Goal: Information Seeking & Learning: Learn about a topic

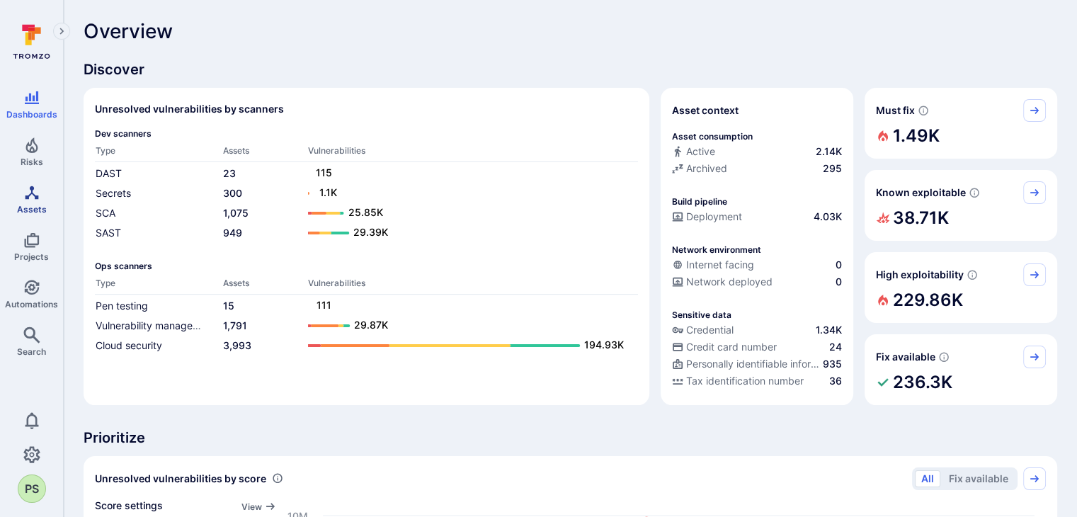
click at [21, 211] on span "Assets" at bounding box center [32, 209] width 30 height 11
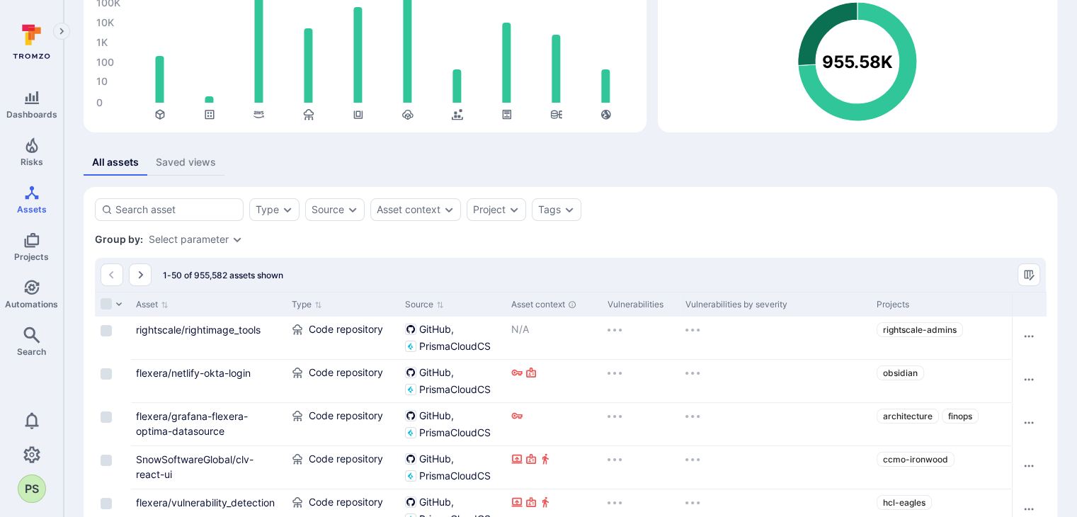
scroll to position [98, 0]
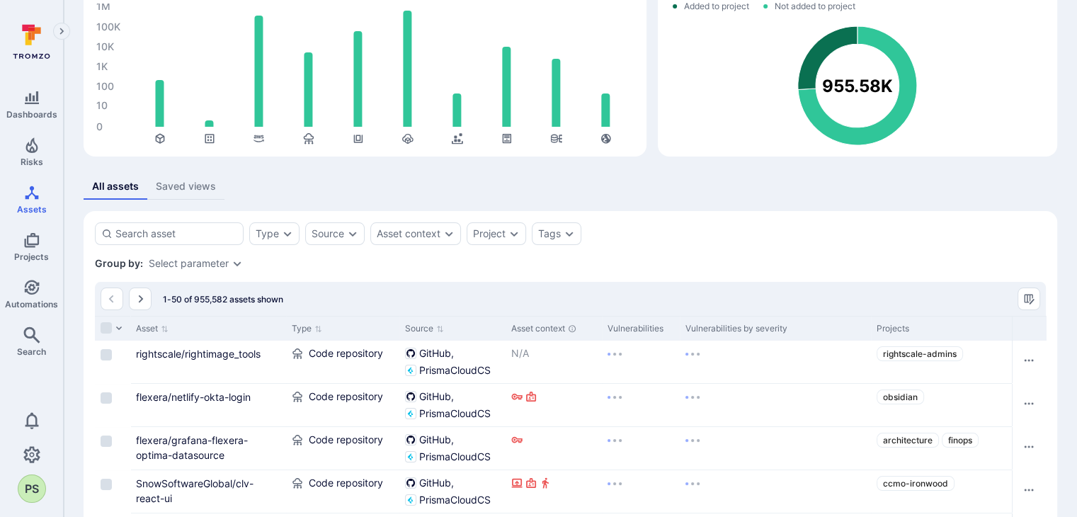
click at [561, 222] on div "Tags" at bounding box center [557, 233] width 50 height 23
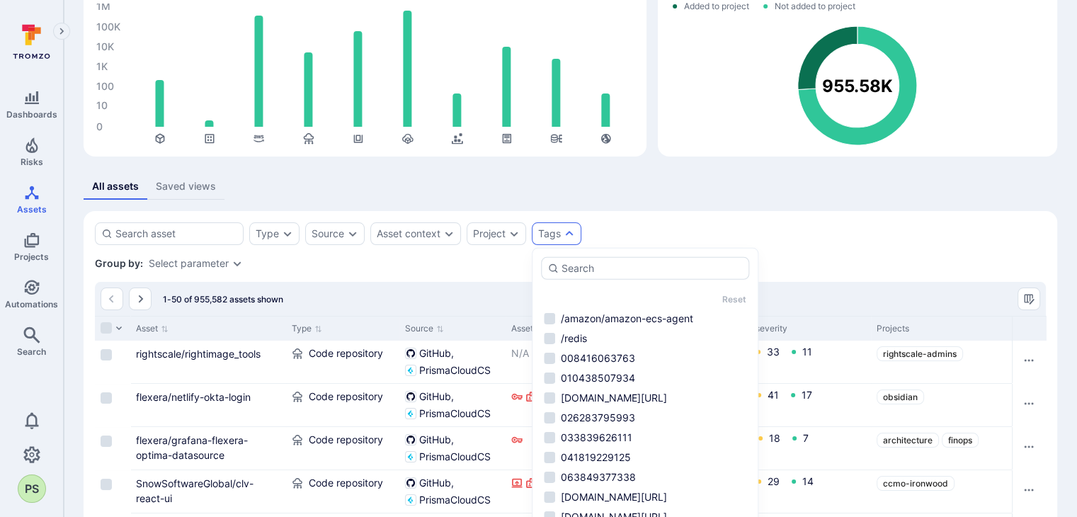
scroll to position [169, 0]
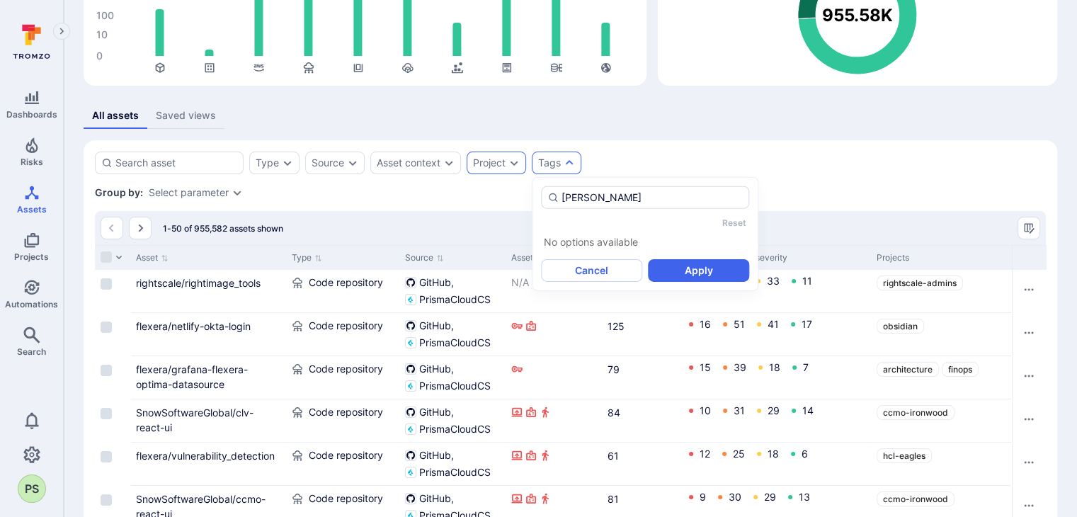
type input "vera"
click at [506, 166] on div "Project" at bounding box center [496, 163] width 59 height 23
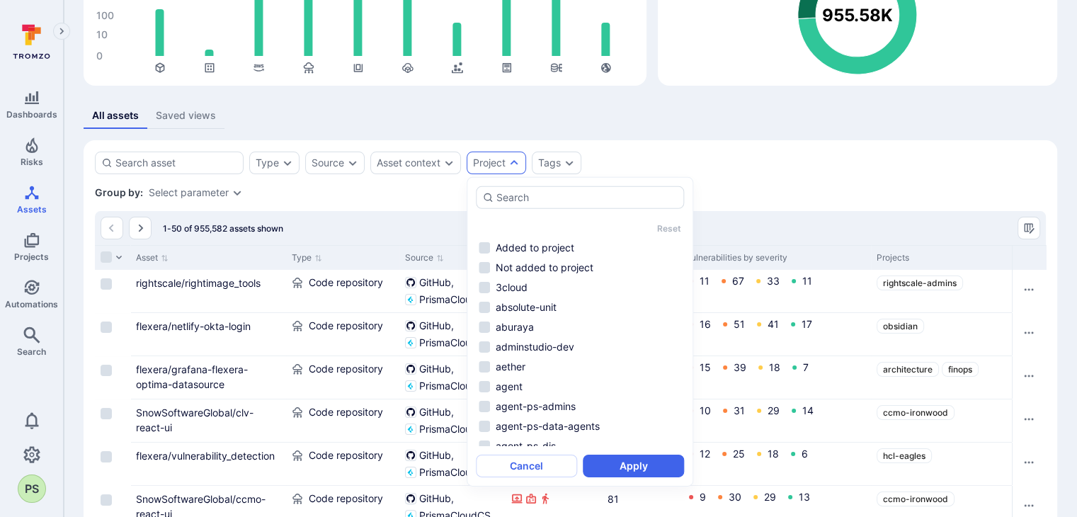
click at [721, 170] on div "Type Source Asset context Project Tags Save view" at bounding box center [570, 163] width 951 height 23
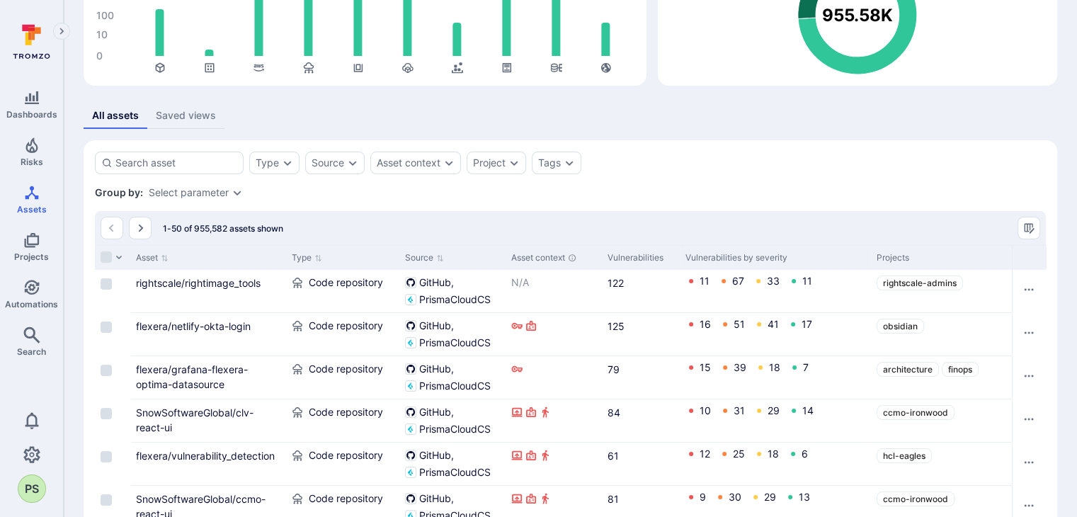
drag, startPoint x: 35, startPoint y: 156, endPoint x: 56, endPoint y: 174, distance: 27.1
click at [35, 156] on link "Risks" at bounding box center [31, 152] width 63 height 42
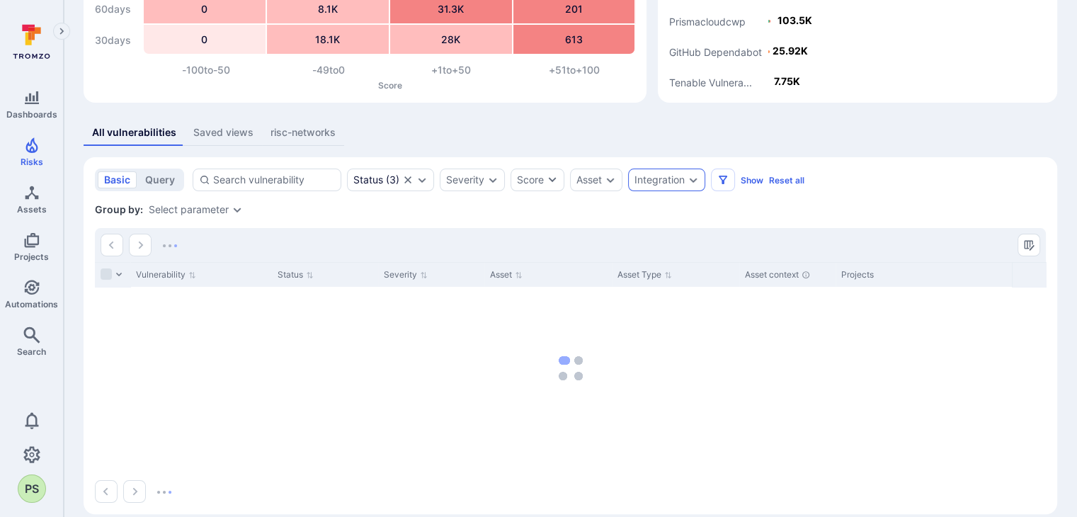
click at [674, 177] on div "Integration" at bounding box center [660, 179] width 50 height 11
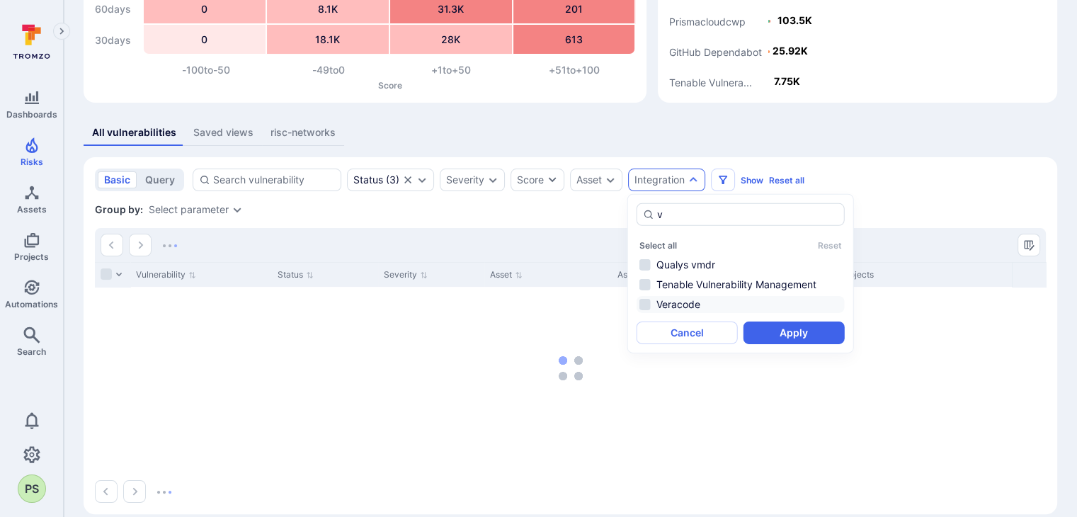
click at [681, 297] on li "Veracode" at bounding box center [741, 304] width 208 height 17
type input "v"
click at [794, 334] on button "Apply" at bounding box center [794, 333] width 101 height 23
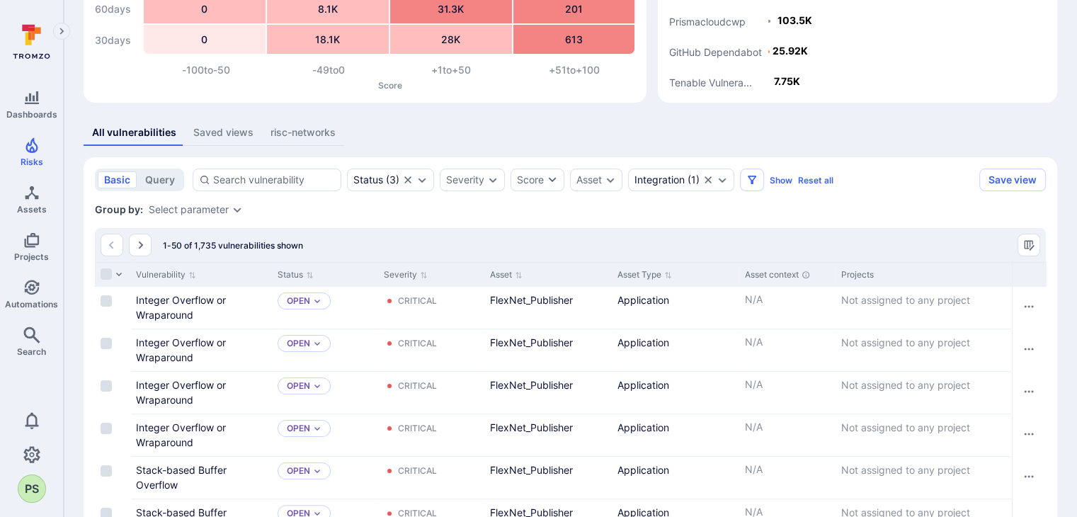
scroll to position [240, 0]
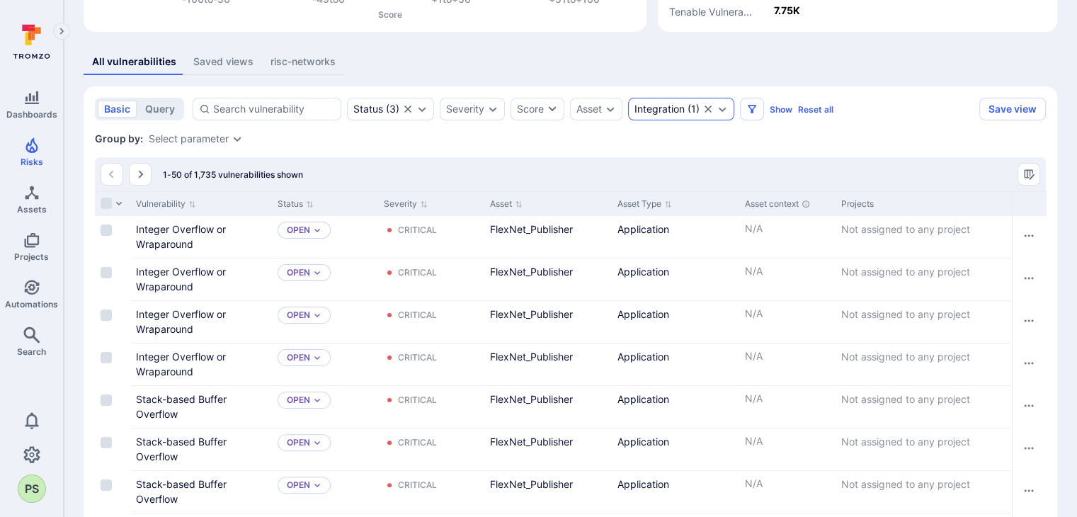
click at [676, 108] on div "Integration" at bounding box center [660, 108] width 50 height 11
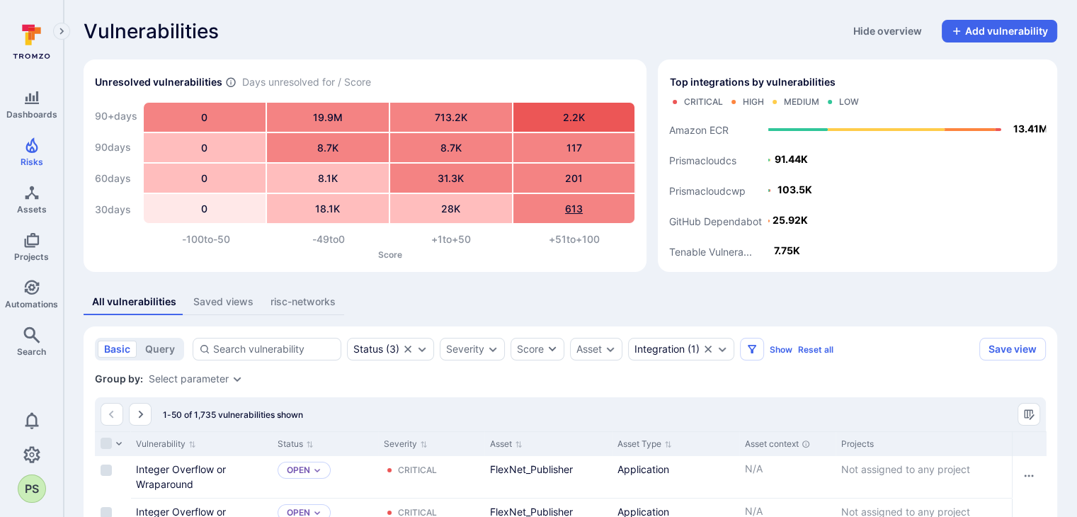
scroll to position [212, 0]
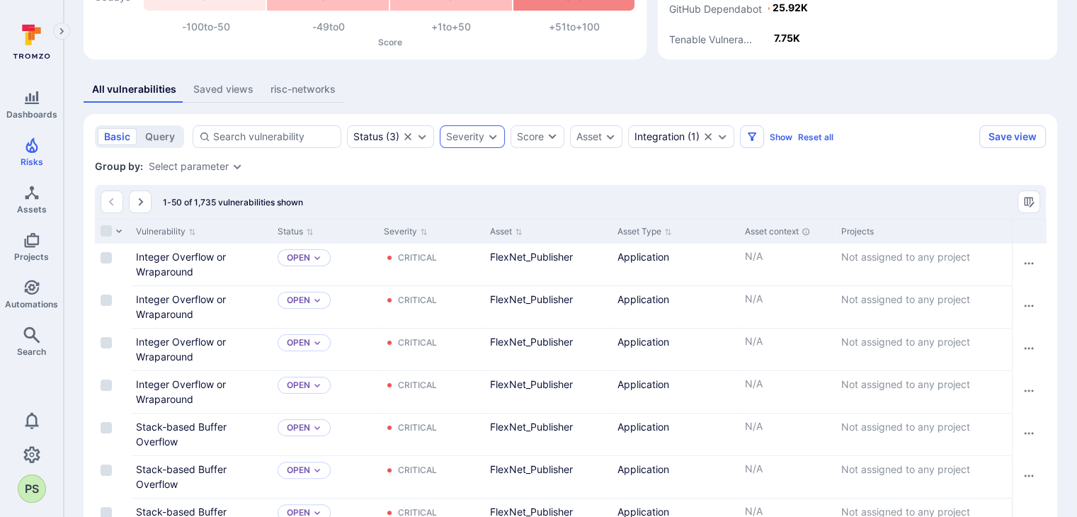
click at [470, 138] on div "Severity" at bounding box center [465, 136] width 38 height 11
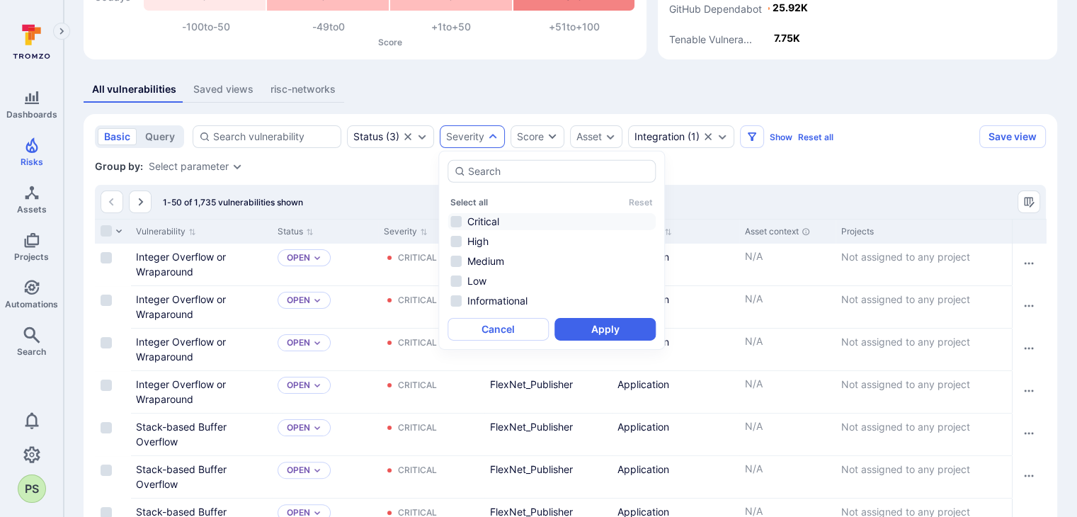
click at [484, 216] on li "Critical" at bounding box center [552, 221] width 208 height 17
click at [626, 331] on button "Apply" at bounding box center [605, 329] width 101 height 23
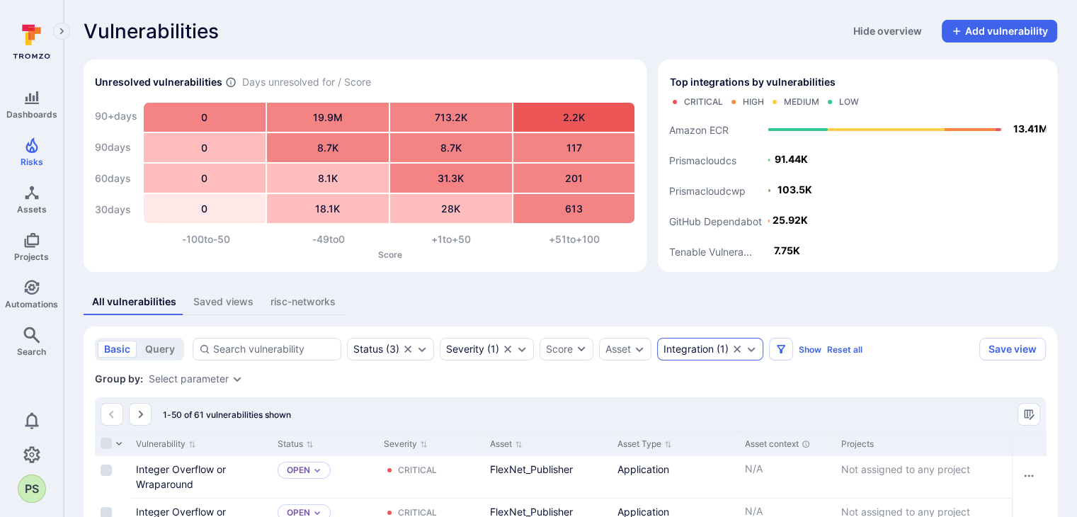
click at [736, 346] on icon "Clear selection" at bounding box center [737, 349] width 11 height 11
click at [776, 346] on icon "Filters" at bounding box center [781, 349] width 11 height 11
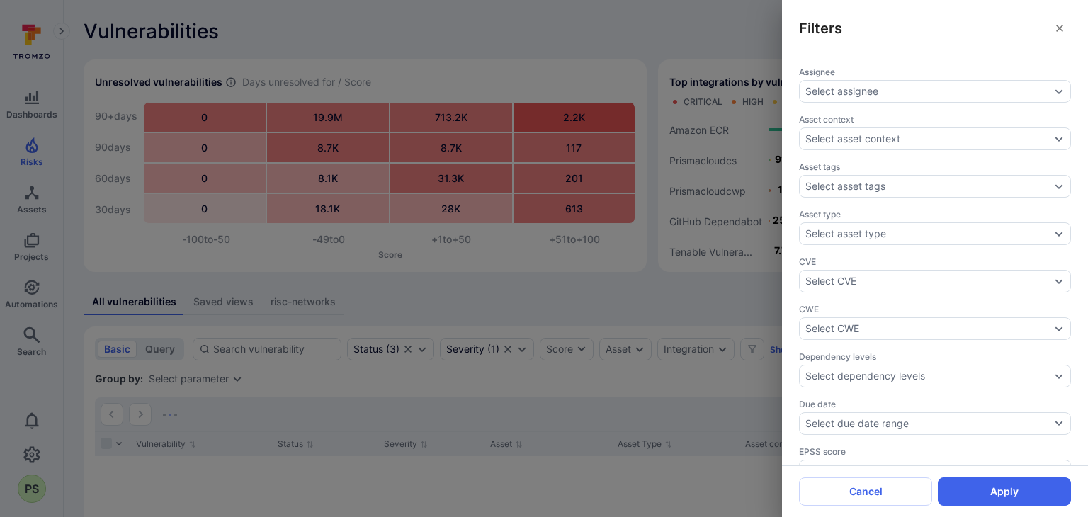
click at [664, 307] on div "Filters Assignee Select assignee Asset context Select asset context Asset tags …" at bounding box center [544, 258] width 1088 height 517
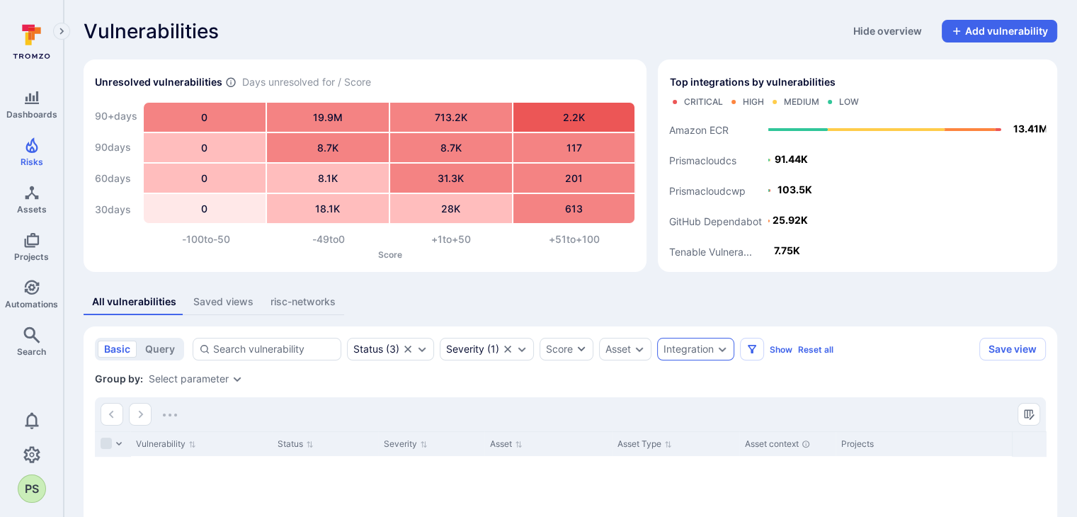
click at [717, 346] on icon "Expand dropdown" at bounding box center [722, 349] width 11 height 11
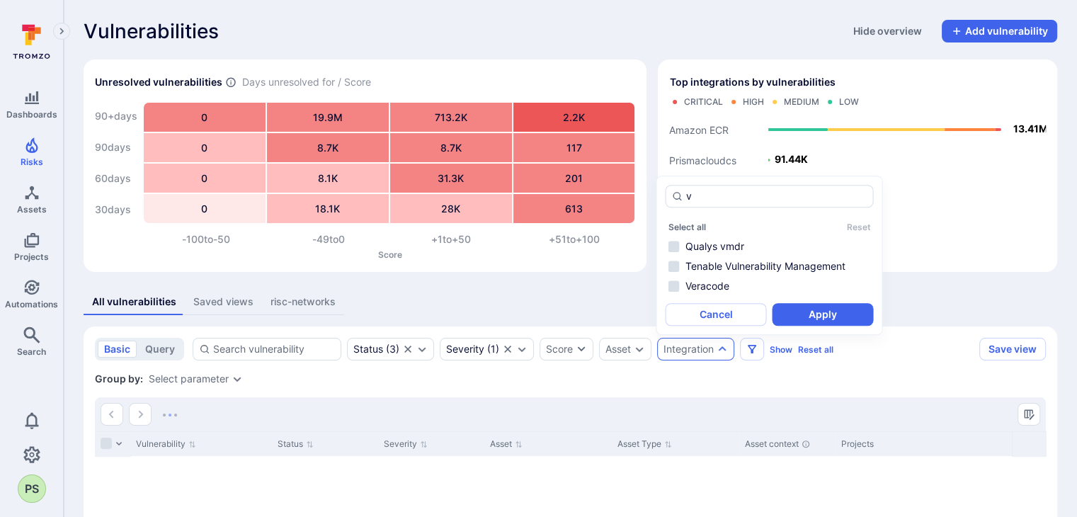
drag, startPoint x: 714, startPoint y: 195, endPoint x: 650, endPoint y: 203, distance: 64.2
click at [636, 205] on body "Dashboards Risks Assets Projects Automations Search 0 PS Risks Vulnerabilities …" at bounding box center [538, 258] width 1077 height 517
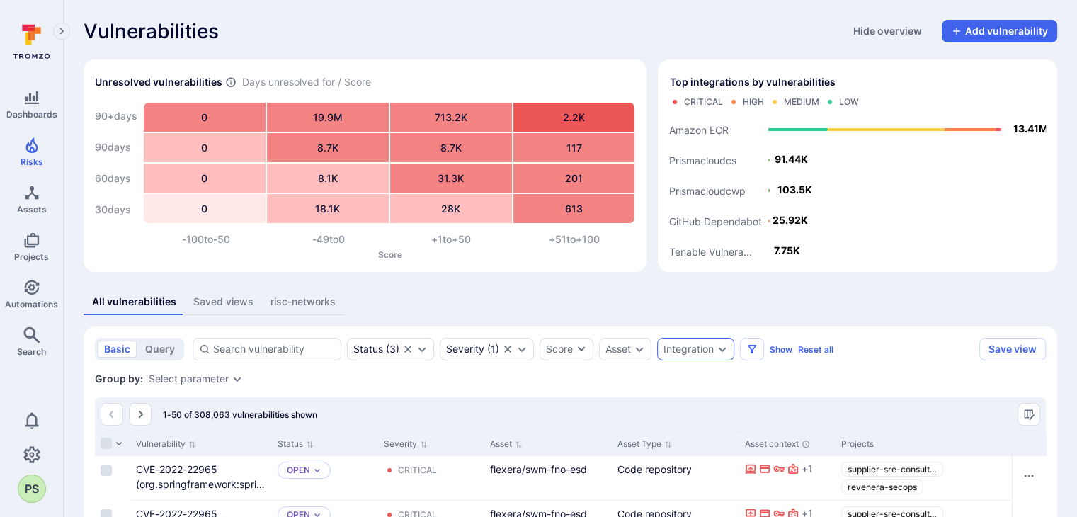
click at [723, 352] on icon "Expand dropdown" at bounding box center [722, 349] width 11 height 11
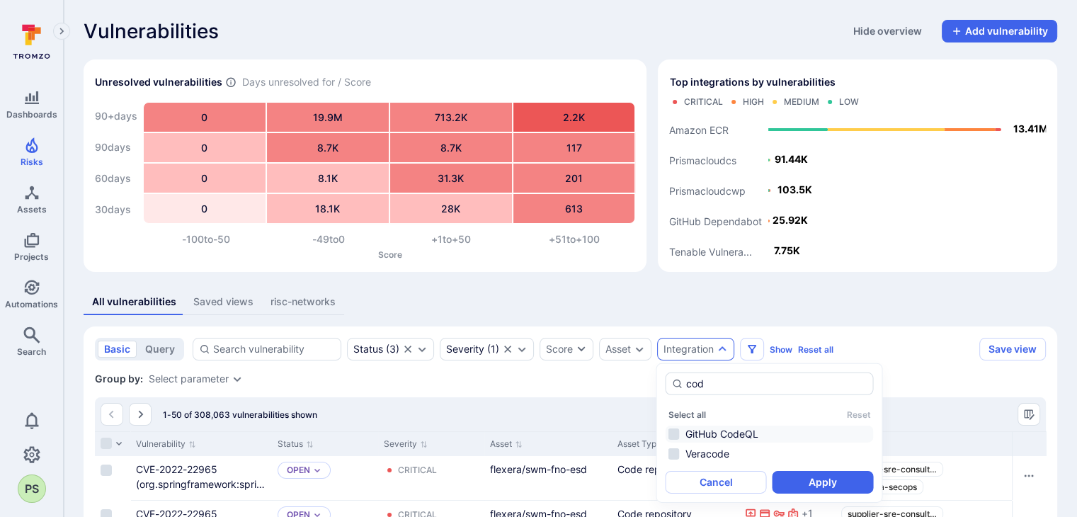
click at [737, 436] on li "GitHub CodeQL" at bounding box center [769, 434] width 208 height 17
type input "cod"
click at [833, 491] on button "Apply" at bounding box center [822, 482] width 101 height 23
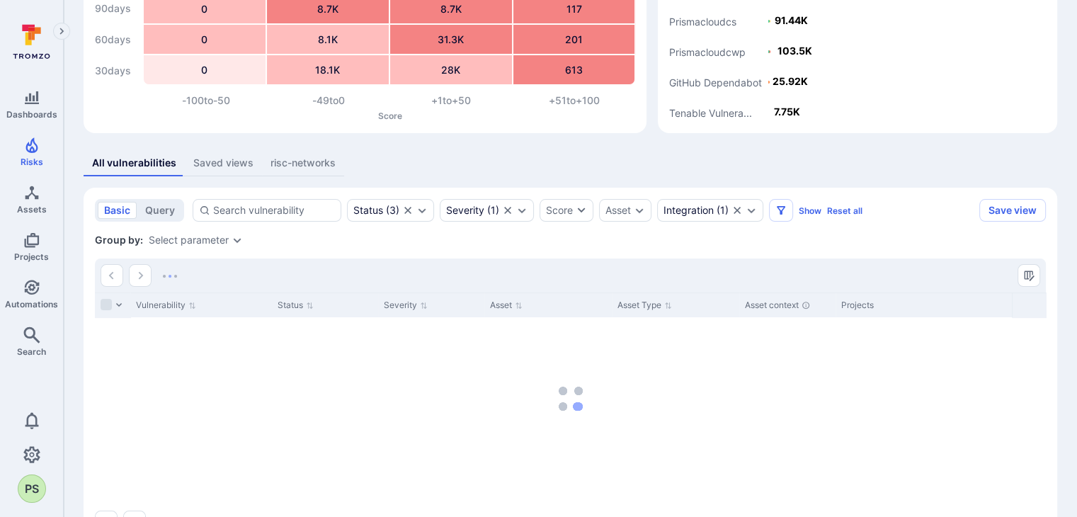
scroll to position [142, 0]
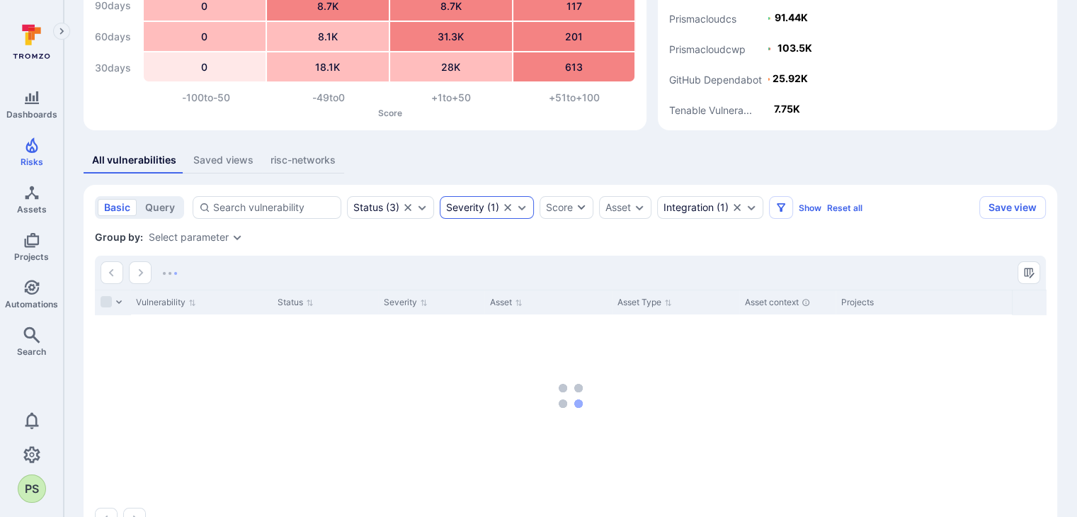
click at [505, 204] on icon "Clear selection" at bounding box center [507, 207] width 11 height 11
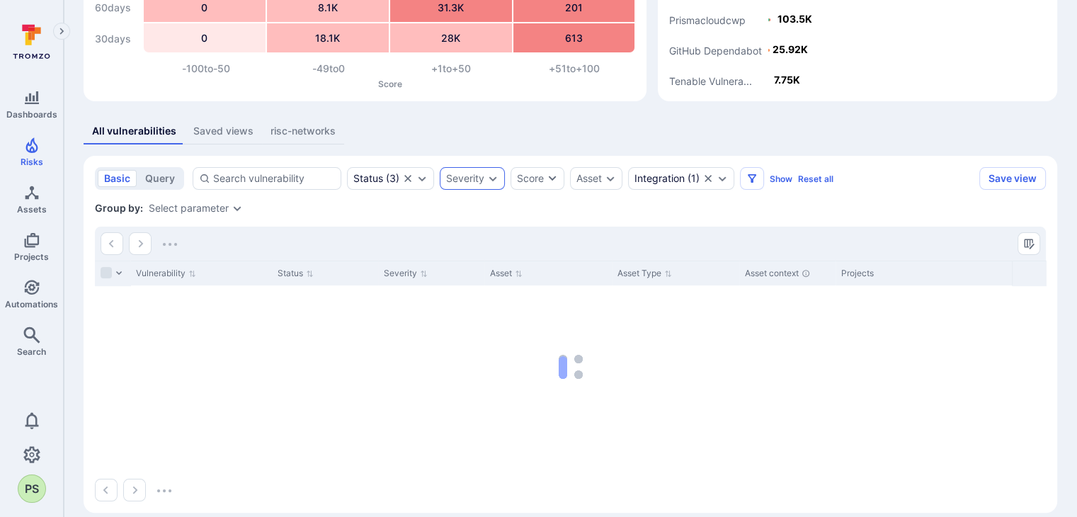
scroll to position [186, 0]
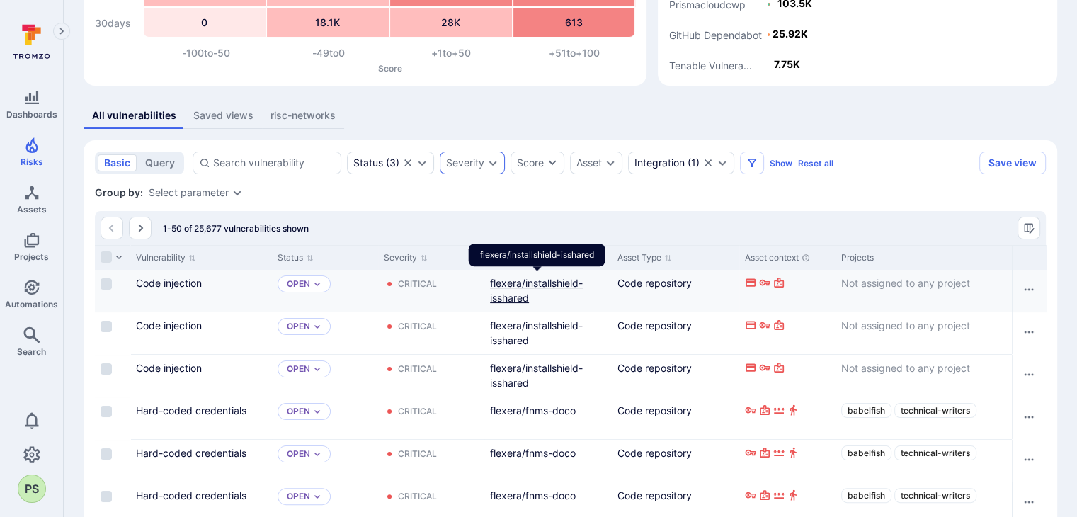
click at [538, 282] on link "flexera/installshield-isshared" at bounding box center [536, 290] width 93 height 27
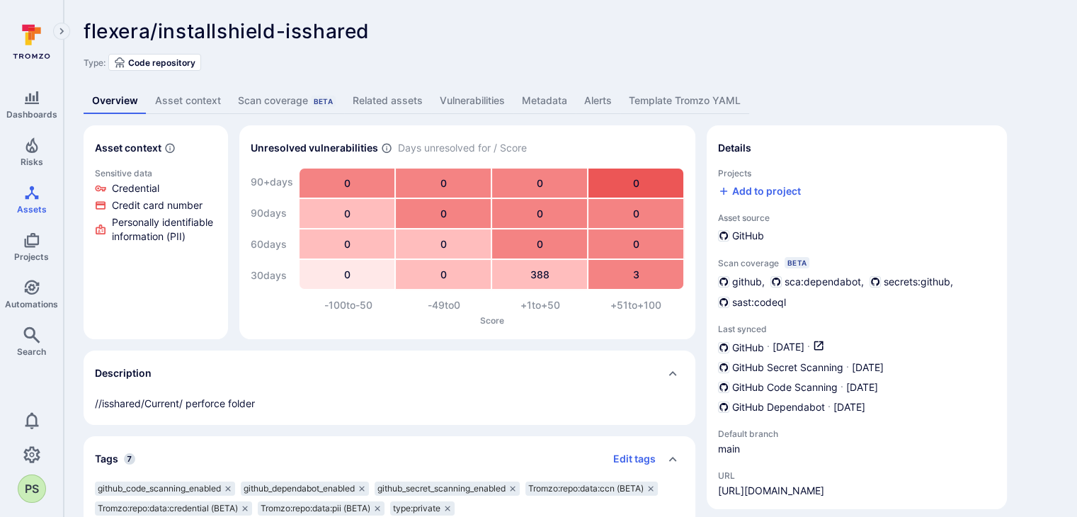
scroll to position [211, 0]
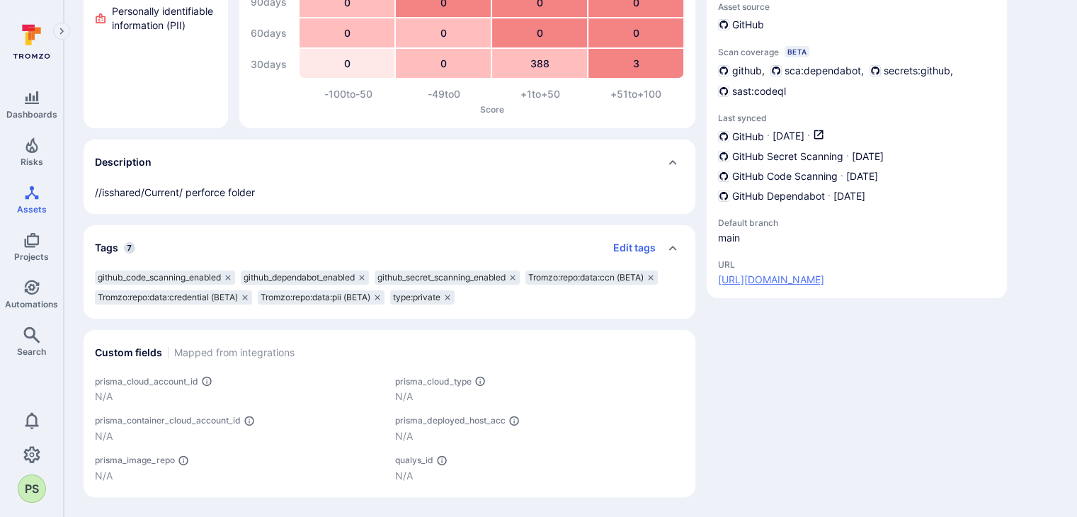
click at [824, 273] on link "https://github.com/flexera/installshield-isshared" at bounding box center [771, 280] width 106 height 14
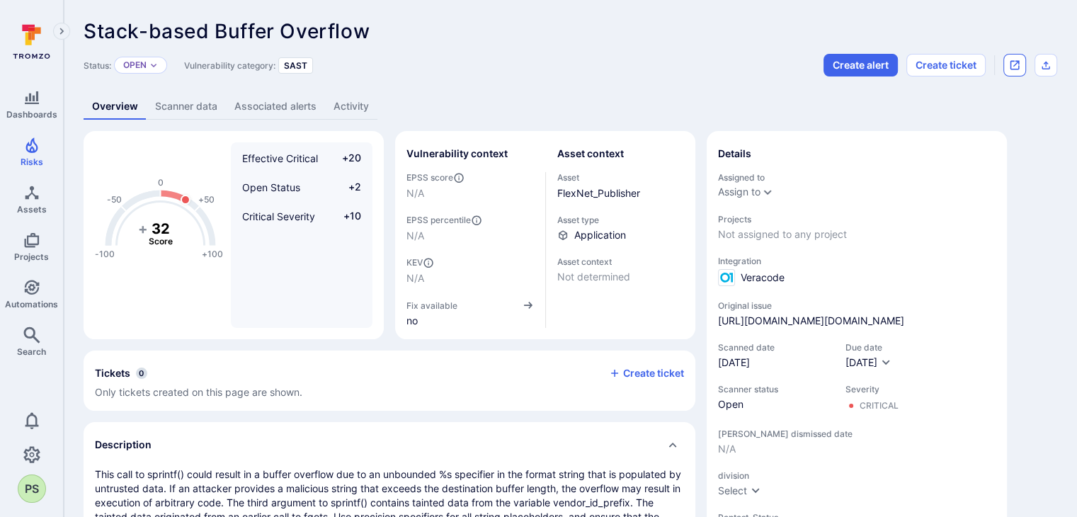
click at [1014, 61] on icon "Open original issue" at bounding box center [1015, 65] width 9 height 9
click at [872, 328] on link "[URL][DOMAIN_NAME][DOMAIN_NAME]" at bounding box center [811, 321] width 186 height 14
